Goal: Transaction & Acquisition: Book appointment/travel/reservation

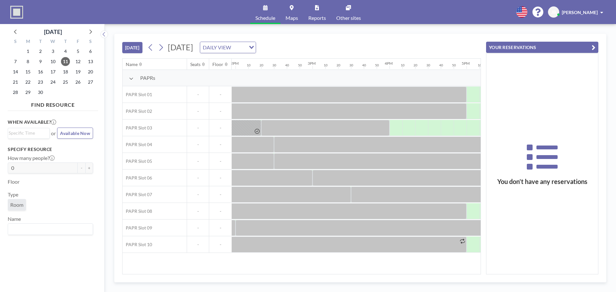
scroll to position [0, 1077]
click at [162, 47] on icon at bounding box center [161, 48] width 6 height 10
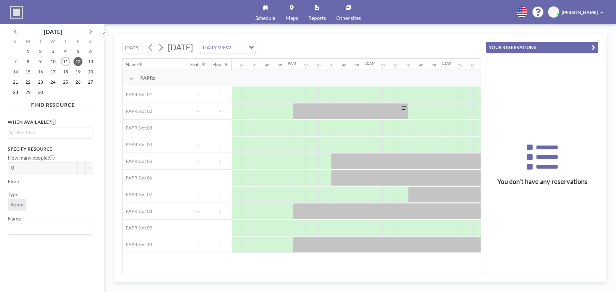
scroll to position [0, 667]
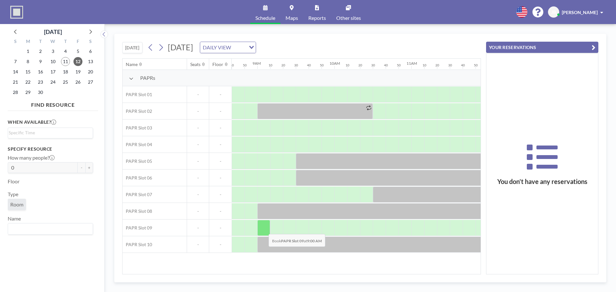
click at [263, 229] on div at bounding box center [263, 228] width 13 height 16
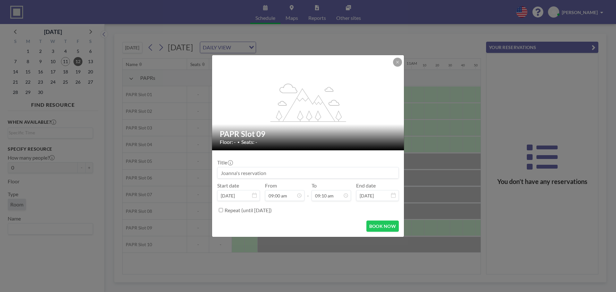
click at [263, 229] on div "BOOK NOW" at bounding box center [307, 226] width 181 height 11
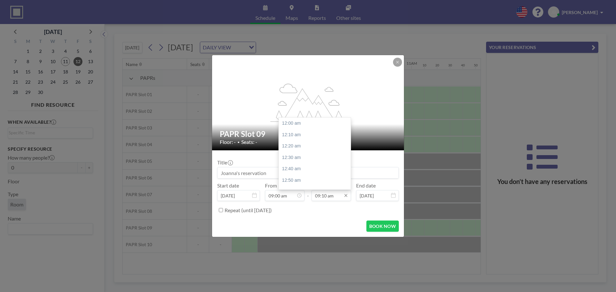
scroll to position [628, 0]
click at [333, 199] on input "09:10 am" at bounding box center [330, 195] width 39 height 11
click at [313, 199] on input "09:10 am" at bounding box center [330, 195] width 39 height 11
click at [319, 195] on input "09:10 am" at bounding box center [330, 195] width 39 height 11
click at [320, 196] on input "09:10 am" at bounding box center [330, 195] width 39 height 11
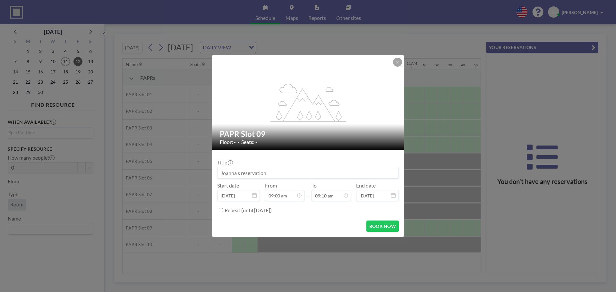
drag, startPoint x: 335, startPoint y: 196, endPoint x: 309, endPoint y: 200, distance: 26.4
click at [309, 200] on div "Start date [DATE] From 09:00 am - To 09:10 am 12:00 am 12:10 am 12:20 am 12:30 …" at bounding box center [307, 191] width 181 height 19
click at [329, 213] on div "Repeat (until [DATE])" at bounding box center [311, 210] width 174 height 11
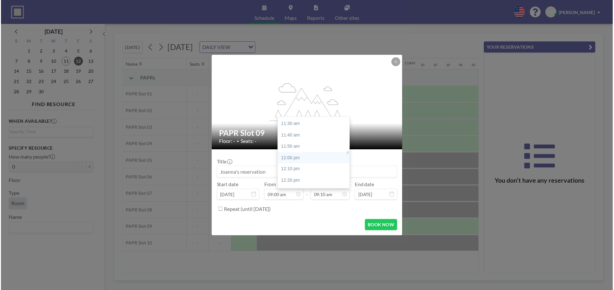
scroll to position [788, 0]
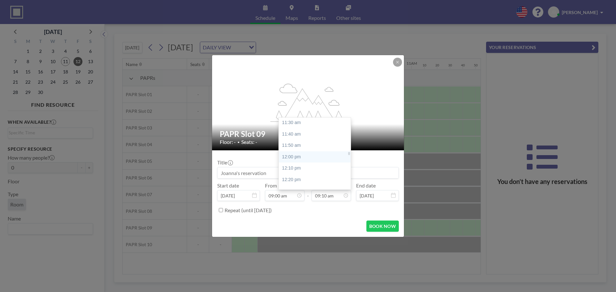
click at [298, 159] on div "12:00 pm" at bounding box center [316, 157] width 75 height 12
type input "12:00 pm"
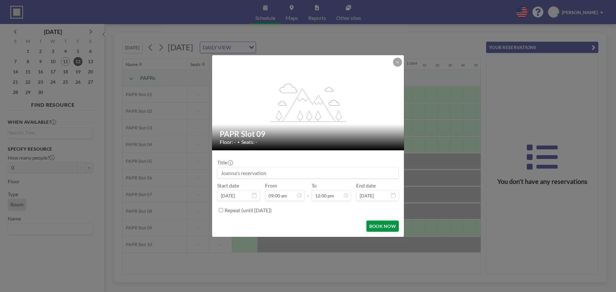
click at [376, 224] on button "BOOK NOW" at bounding box center [382, 226] width 32 height 11
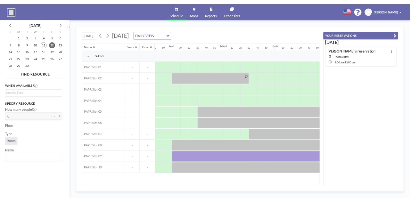
scroll to position [0, 667]
